Goal: Task Accomplishment & Management: Manage account settings

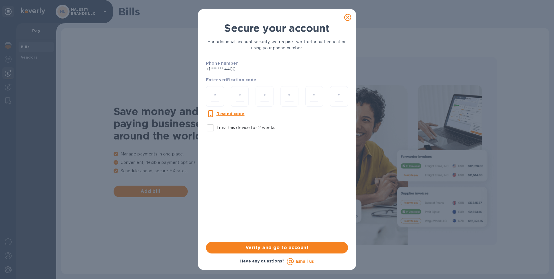
click at [347, 17] on icon at bounding box center [347, 17] width 7 height 7
